Goal: Information Seeking & Learning: Learn about a topic

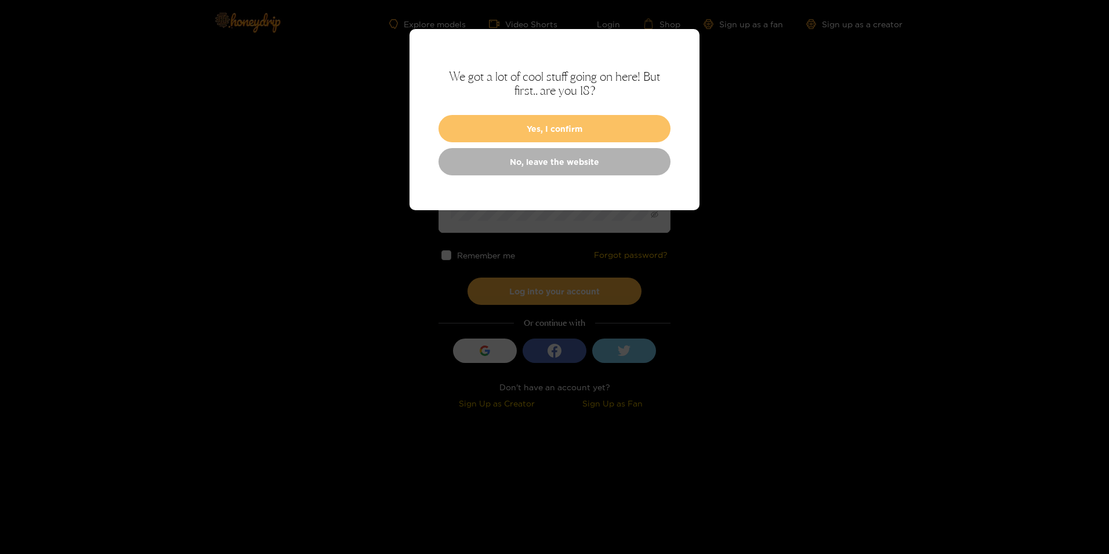
click at [556, 124] on button "Yes, I confirm" at bounding box center [555, 128] width 232 height 27
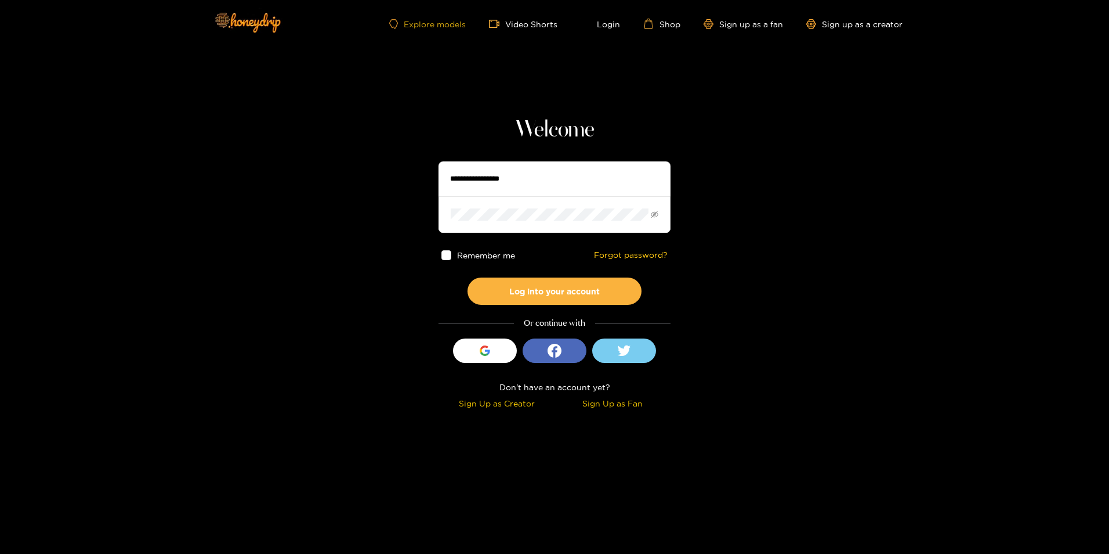
click at [454, 22] on link "Explore models" at bounding box center [427, 24] width 77 height 10
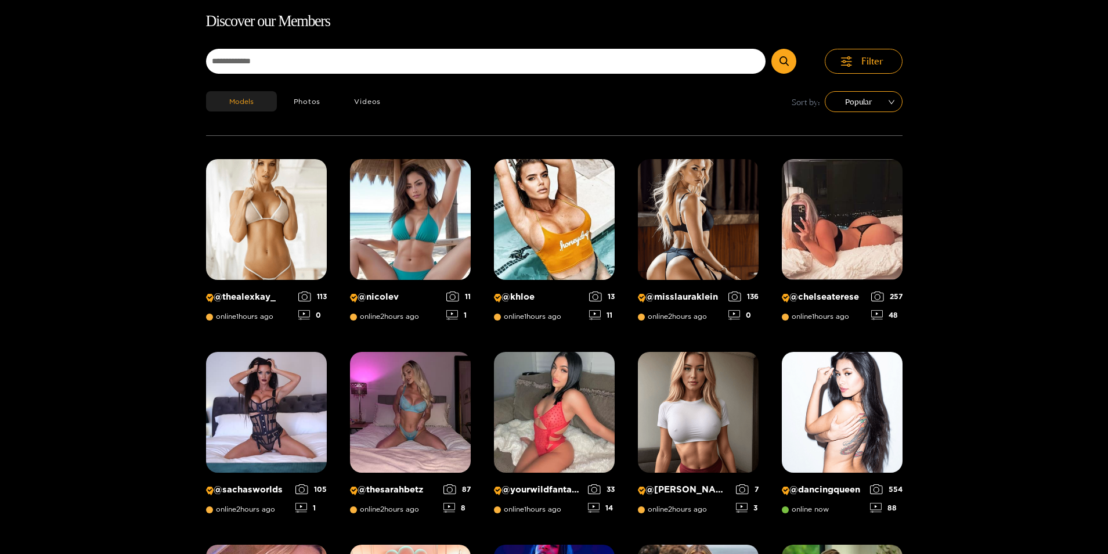
scroll to position [74, 0]
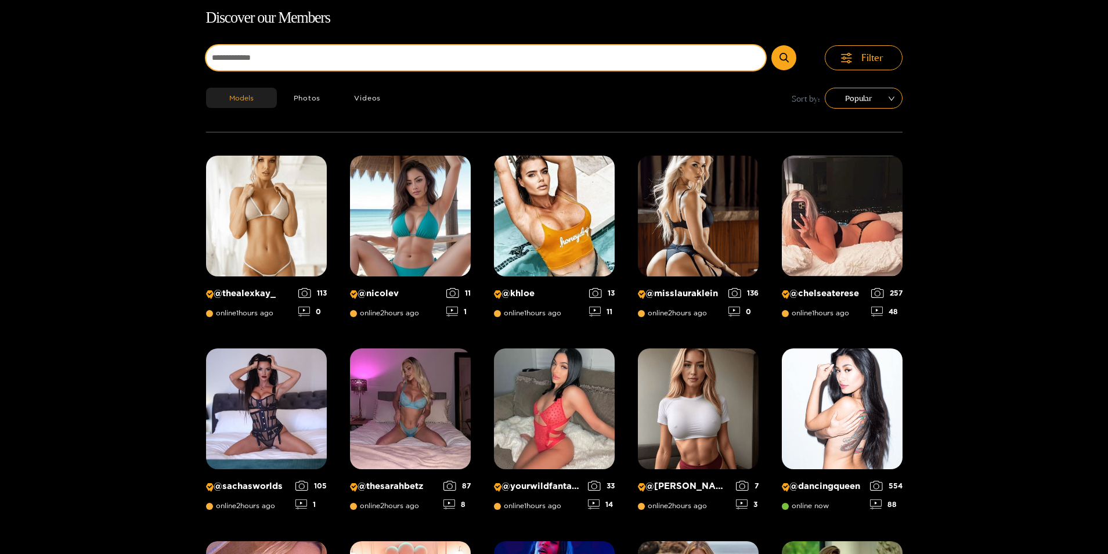
click at [455, 57] on input at bounding box center [486, 57] width 560 height 25
type input "*"
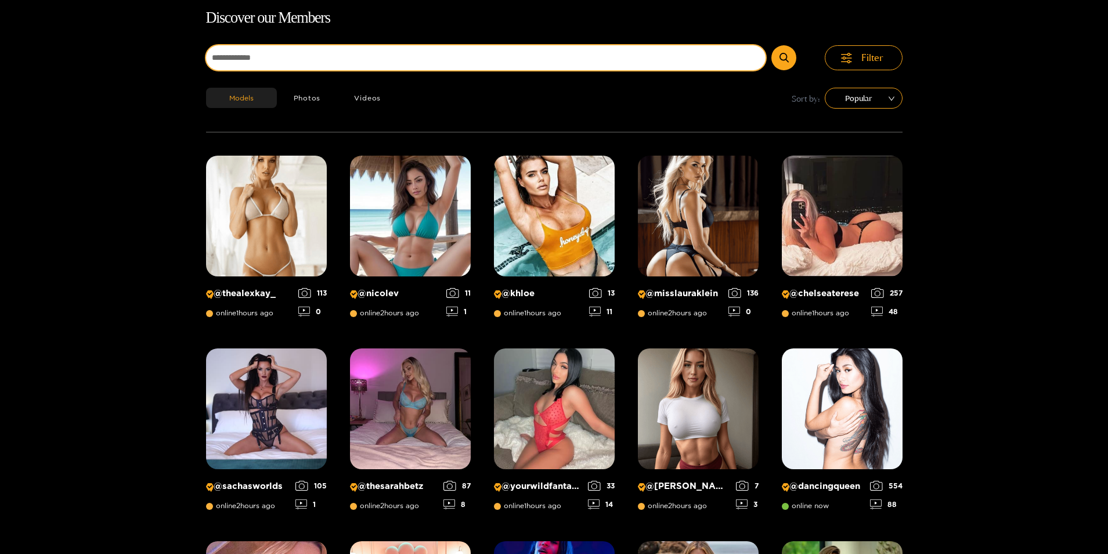
click at [243, 59] on input at bounding box center [486, 57] width 560 height 25
click at [771, 45] on button "submit" at bounding box center [783, 57] width 25 height 25
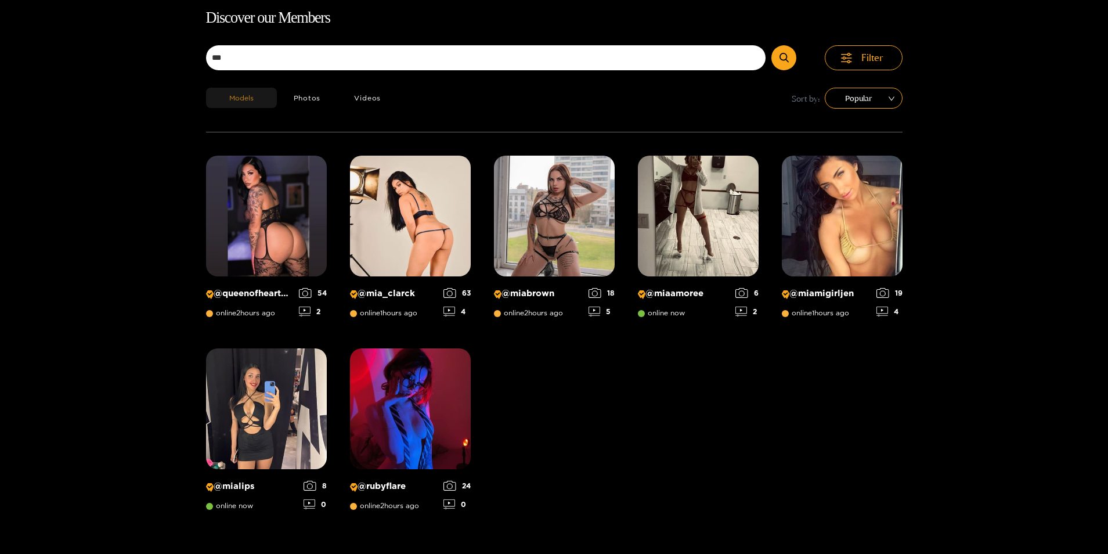
click at [244, 96] on button "Models" at bounding box center [241, 98] width 71 height 20
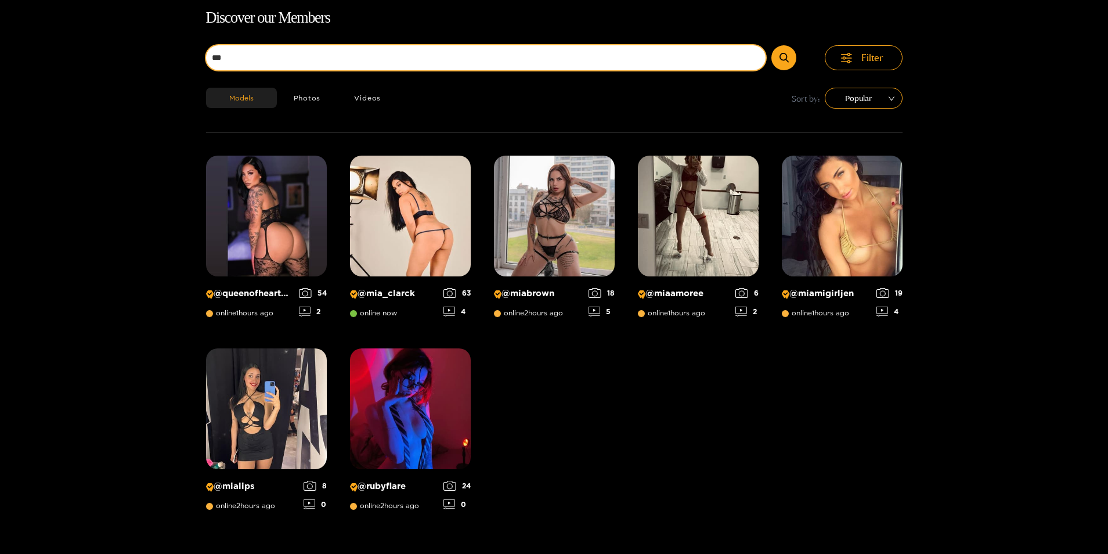
click at [247, 59] on input "***" at bounding box center [486, 57] width 560 height 25
type input "*"
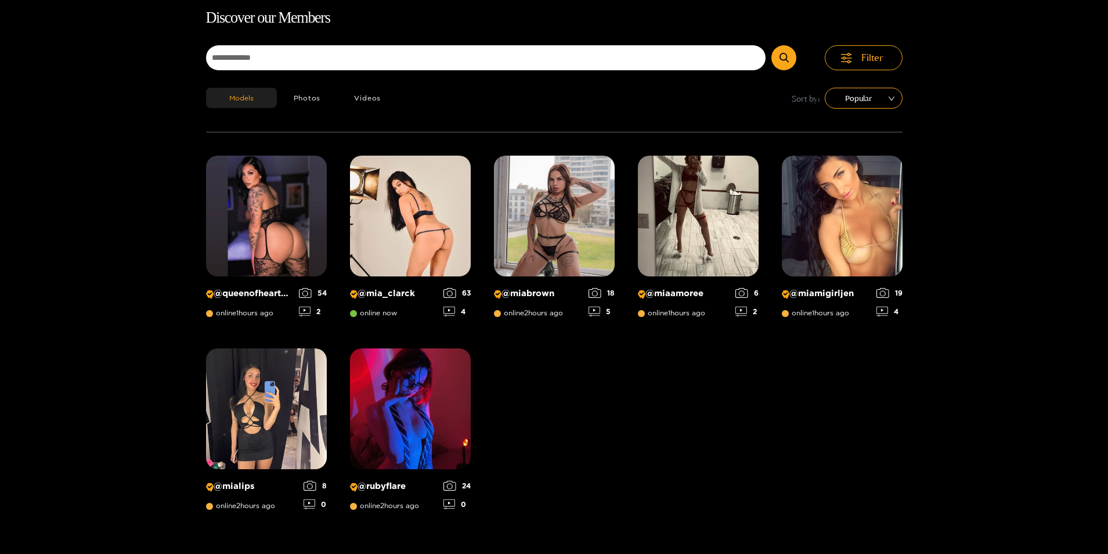
click at [135, 107] on div "Discover our Members Filter Models Photos Videos Sort by: Popular @ queenofhear…" at bounding box center [554, 283] width 1108 height 554
click at [226, 95] on button "Models" at bounding box center [241, 98] width 71 height 20
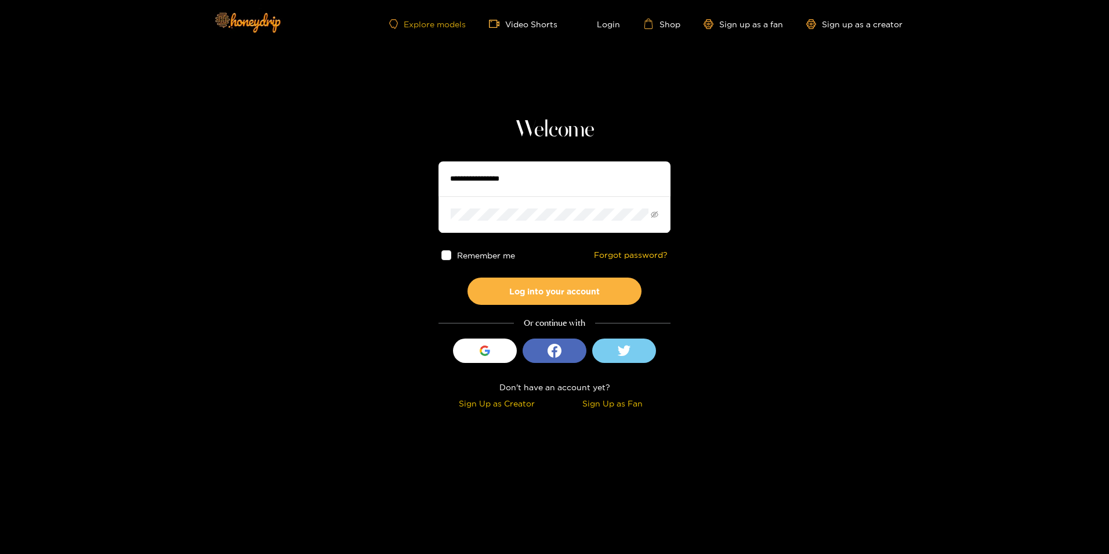
click at [436, 27] on link "Explore models" at bounding box center [427, 24] width 77 height 10
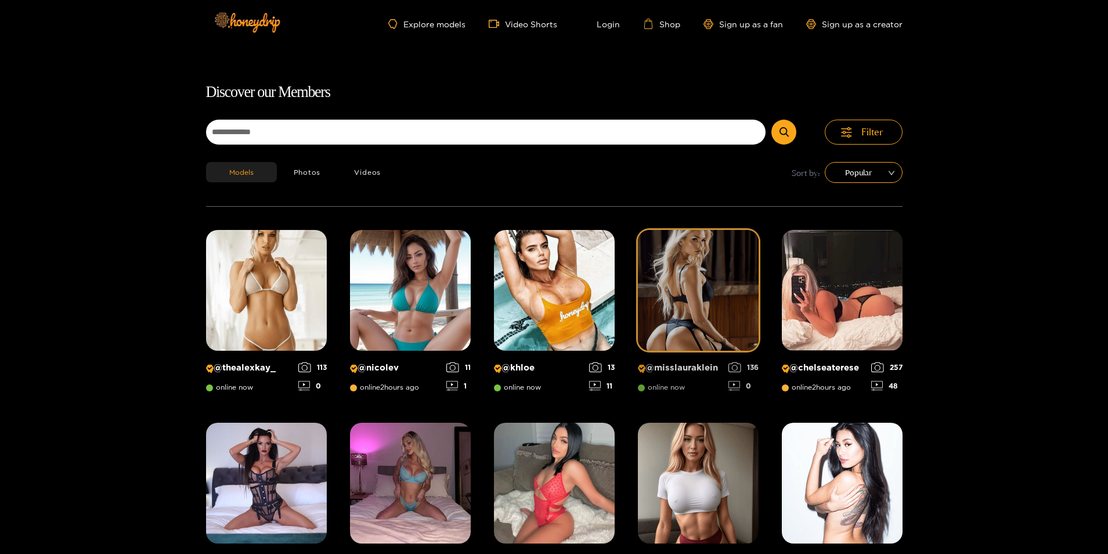
click at [700, 267] on img at bounding box center [698, 290] width 121 height 121
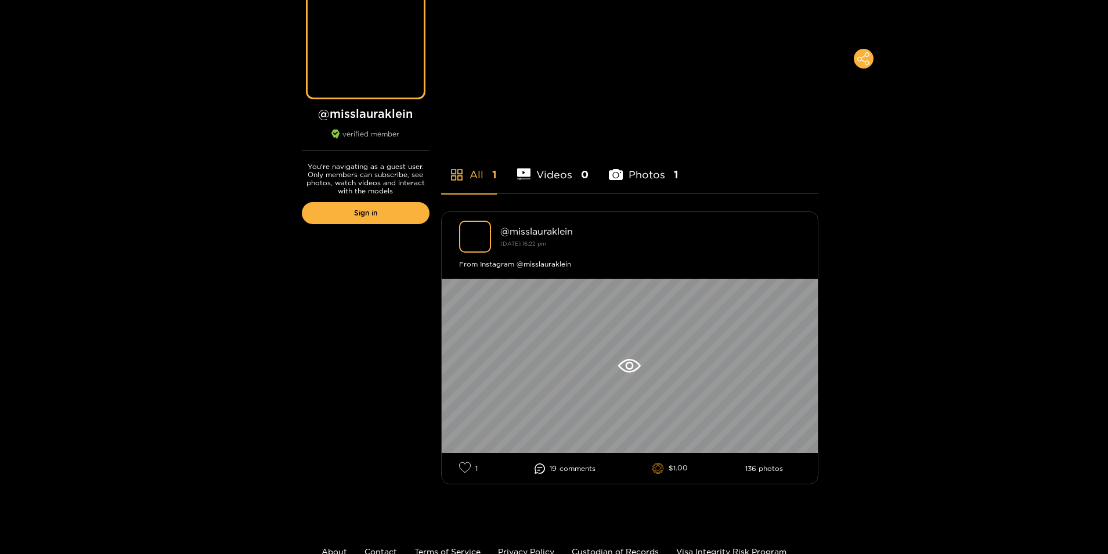
scroll to position [203, 0]
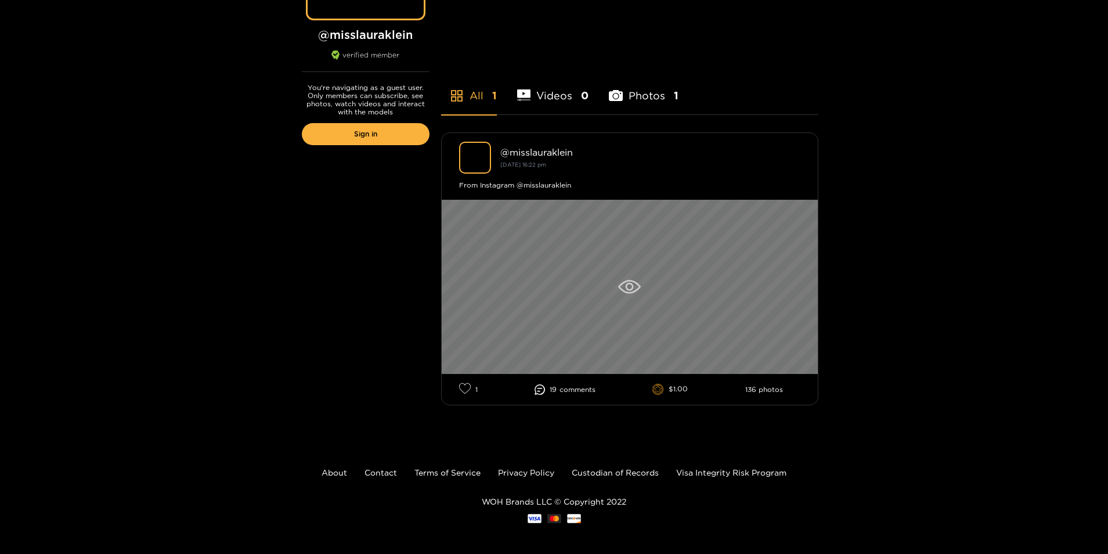
click at [627, 281] on icon at bounding box center [629, 287] width 23 height 14
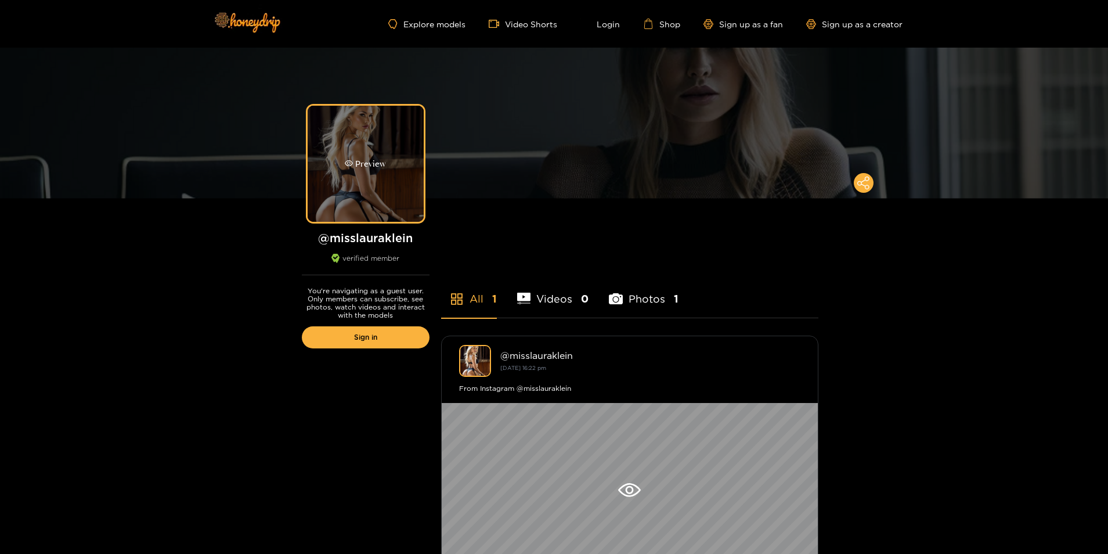
click at [363, 164] on div "Preview" at bounding box center [365, 163] width 41 height 13
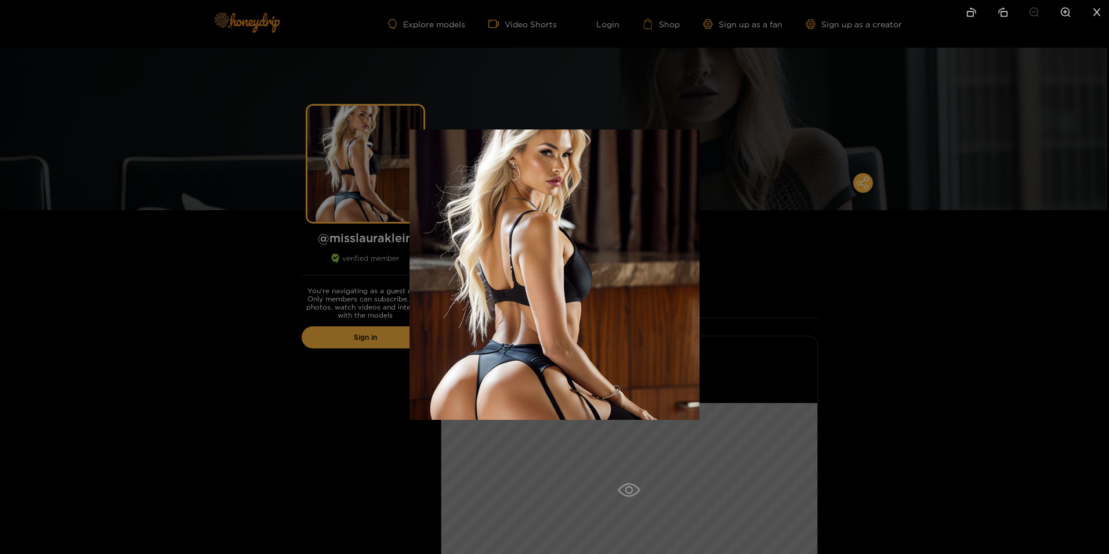
drag, startPoint x: 1032, startPoint y: 380, endPoint x: 1008, endPoint y: 363, distance: 29.5
click at [1032, 379] on div at bounding box center [554, 277] width 1109 height 554
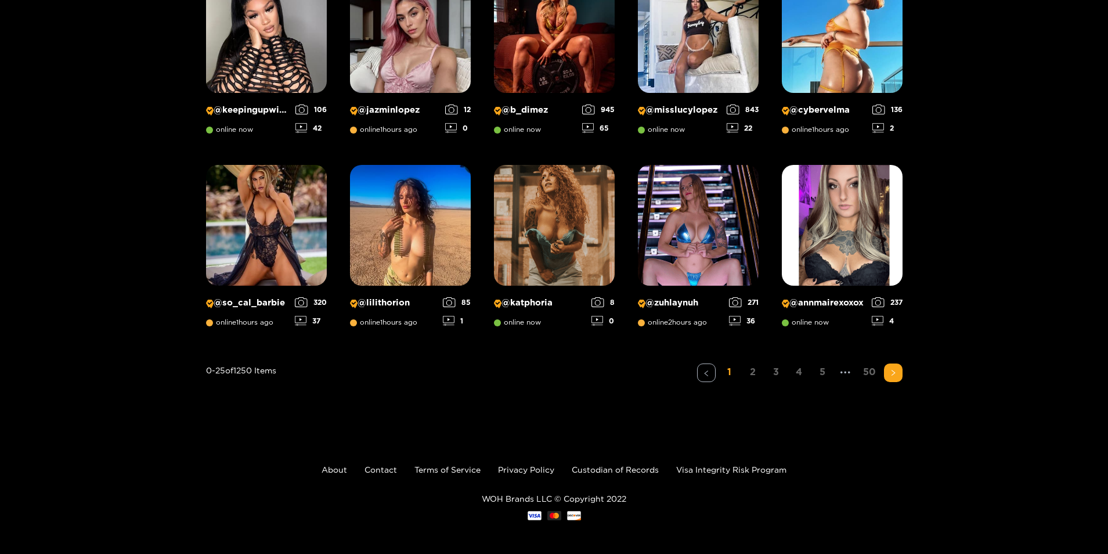
scroll to position [837, 0]
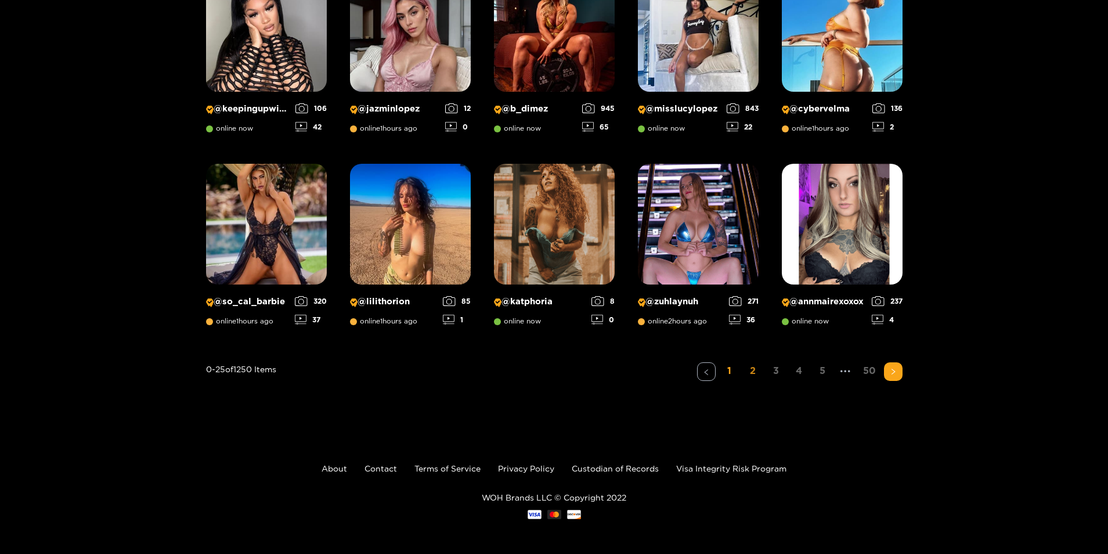
click at [753, 368] on link "2" at bounding box center [752, 370] width 19 height 17
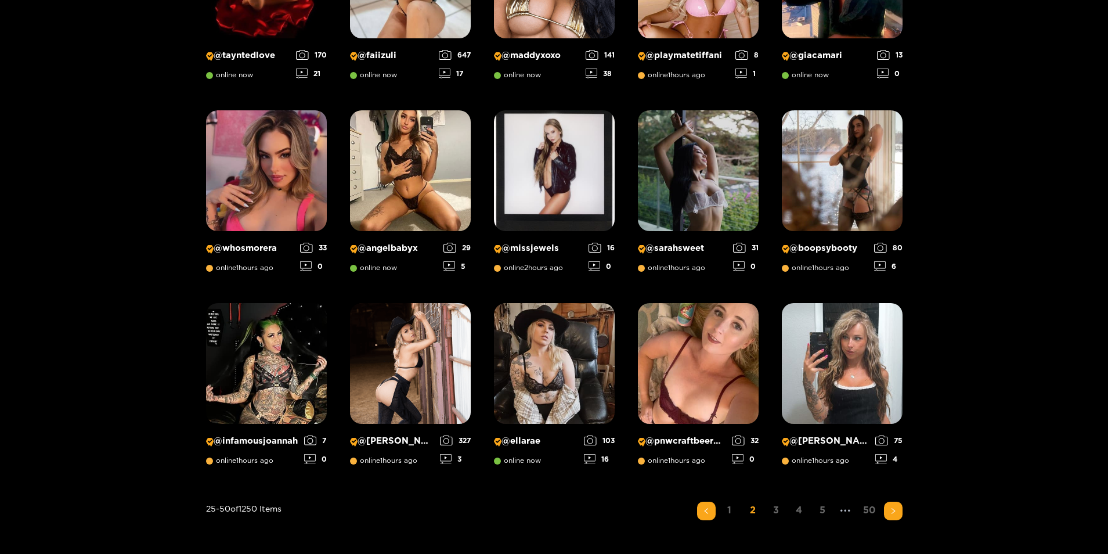
scroll to position [698, 0]
click at [773, 510] on link "3" at bounding box center [776, 509] width 19 height 17
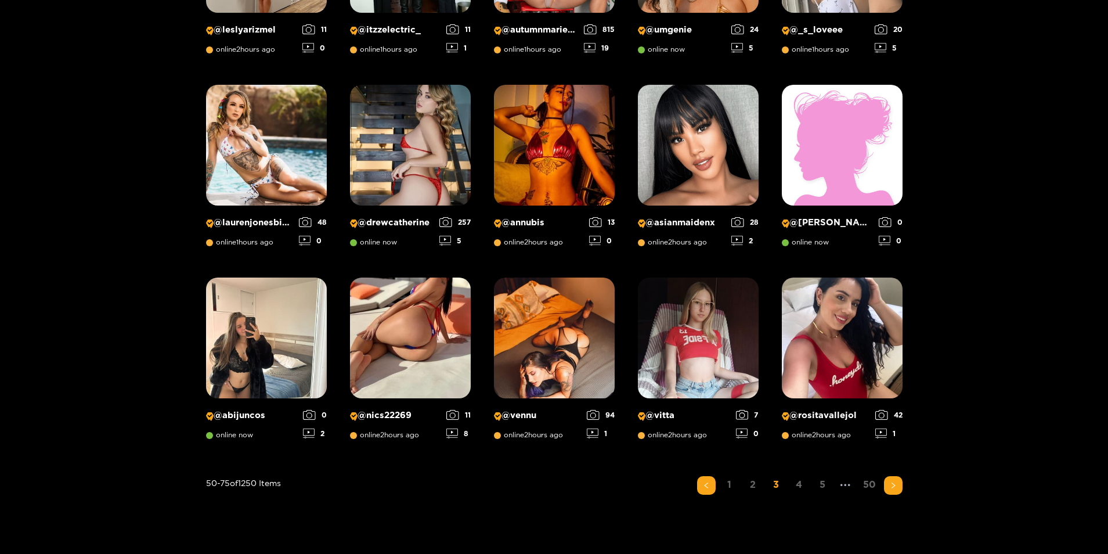
scroll to position [756, 0]
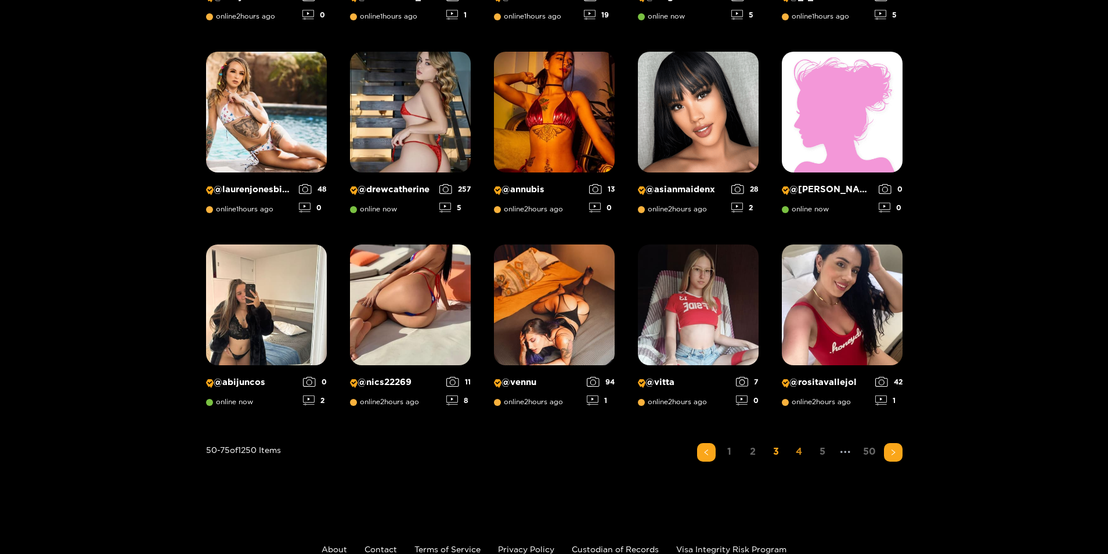
click at [802, 452] on link "4" at bounding box center [799, 451] width 19 height 17
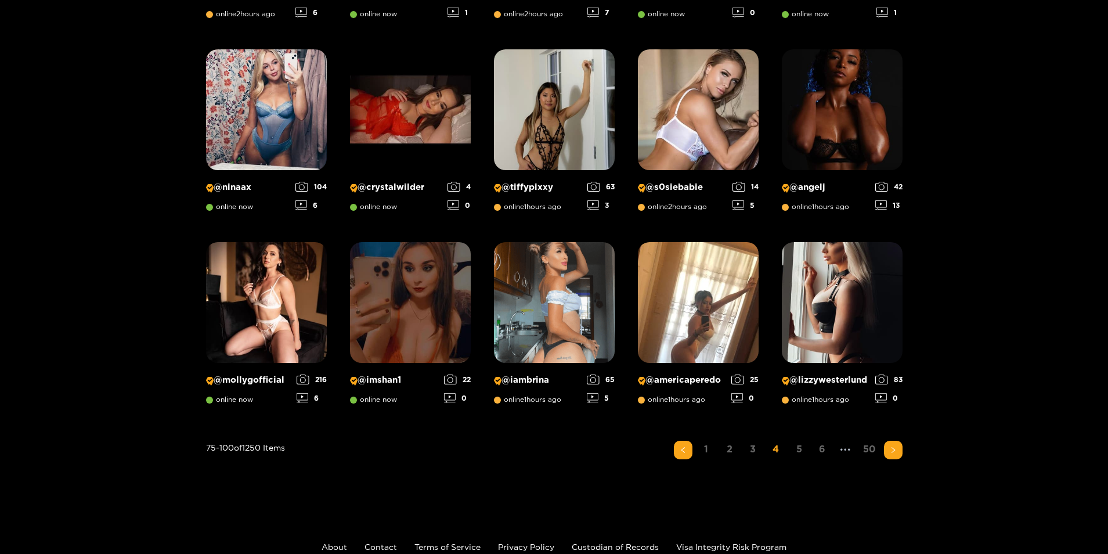
scroll to position [771, 0]
